Goal: Navigation & Orientation: Find specific page/section

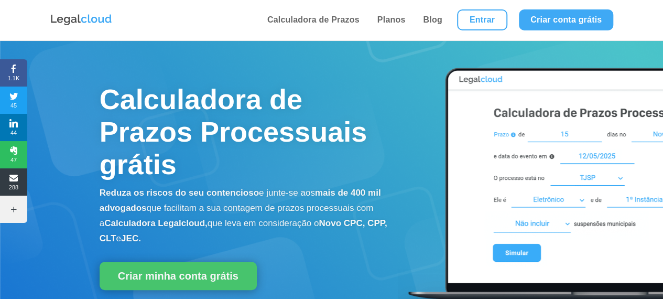
drag, startPoint x: 390, startPoint y: 90, endPoint x: 396, endPoint y: 87, distance: 6.8
click at [390, 90] on h1 "Calculadora de Prazos Processuais grátis" at bounding box center [249, 134] width 298 height 103
click at [481, 15] on link "Entrar" at bounding box center [482, 19] width 50 height 21
click at [480, 11] on link "Entrar" at bounding box center [482, 19] width 50 height 21
